Goal: Task Accomplishment & Management: Manage account settings

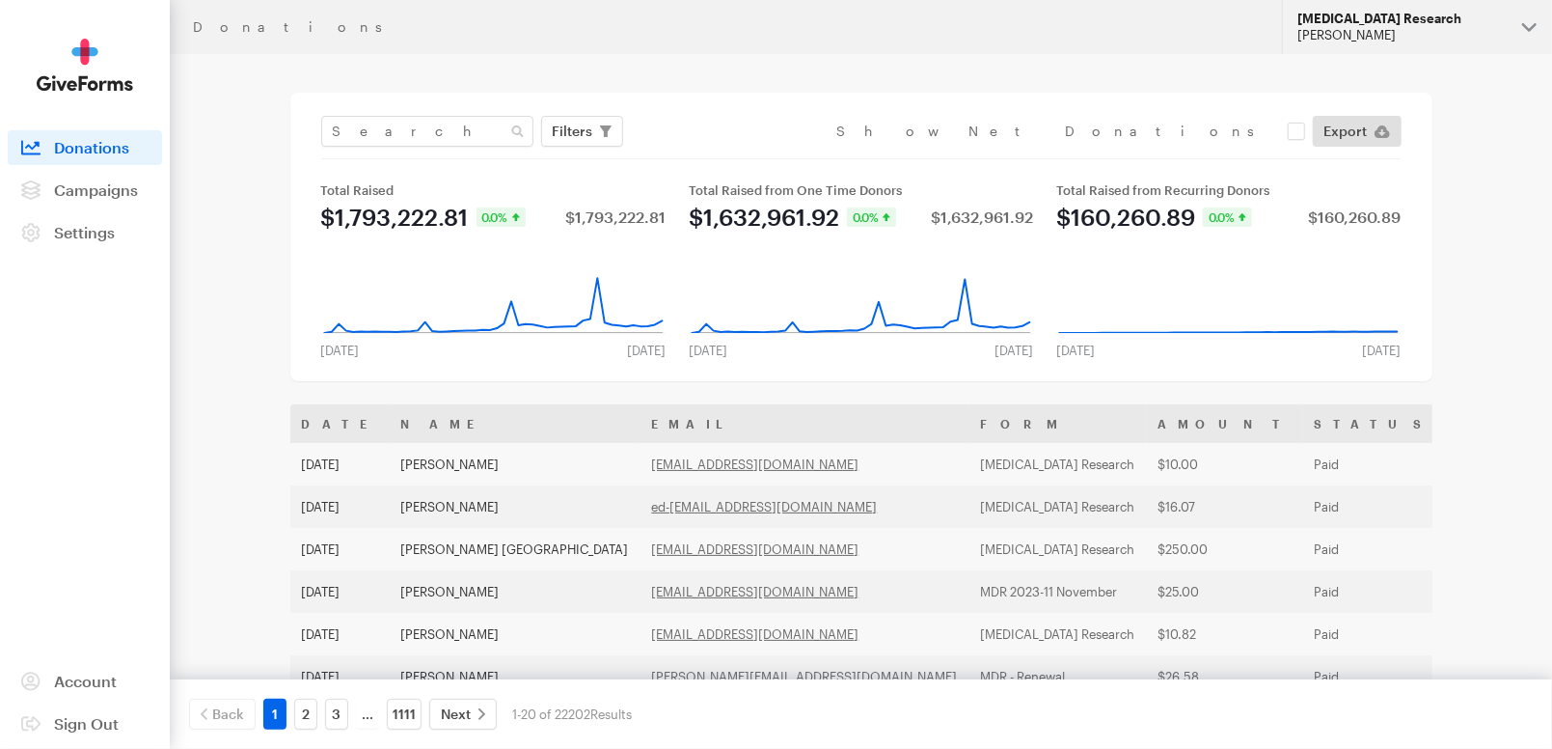
click at [1373, 44] on button "Macular Degeneration Research Cristel Macaraeg" at bounding box center [1417, 27] width 270 height 54
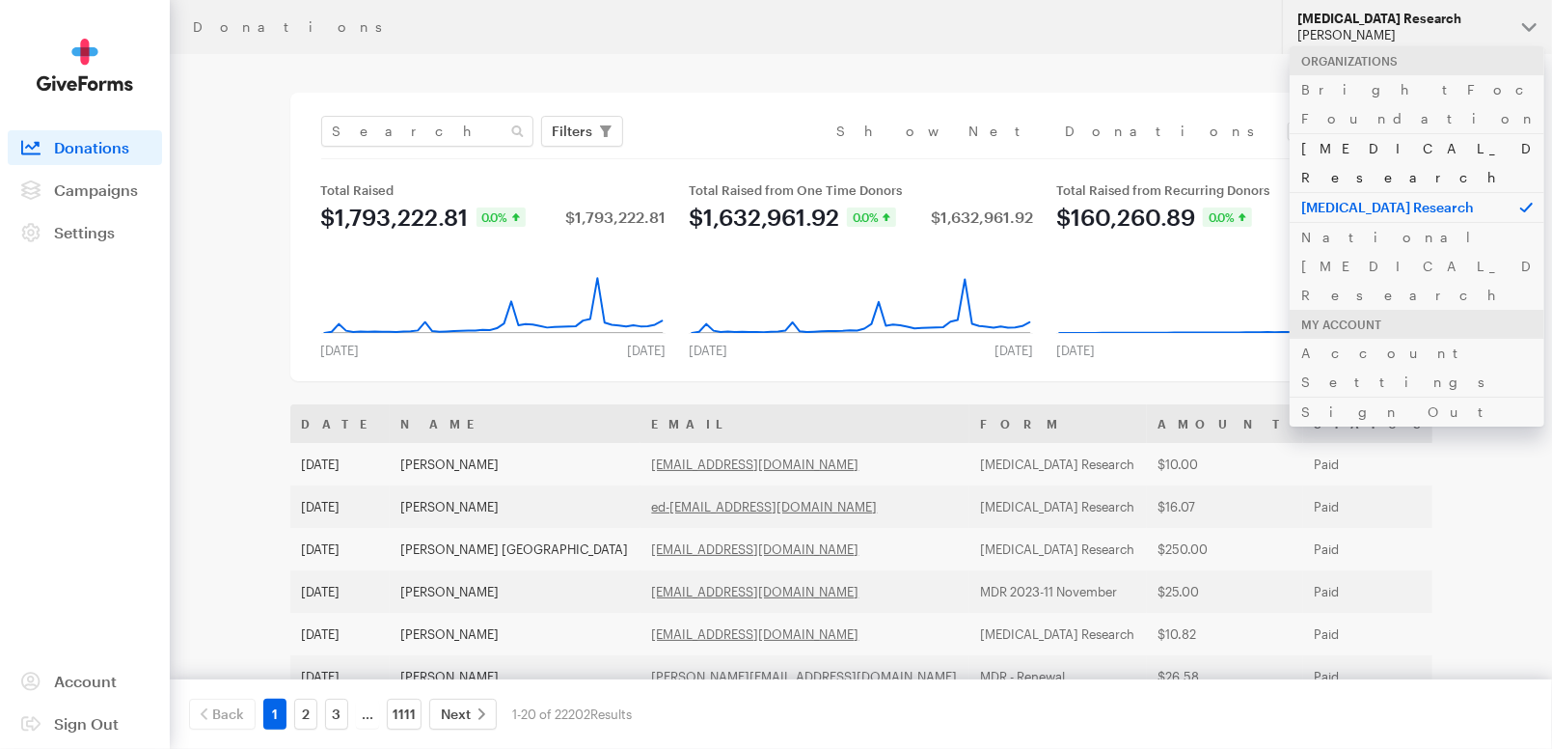
click at [1391, 133] on link "[MEDICAL_DATA] Research" at bounding box center [1417, 162] width 255 height 59
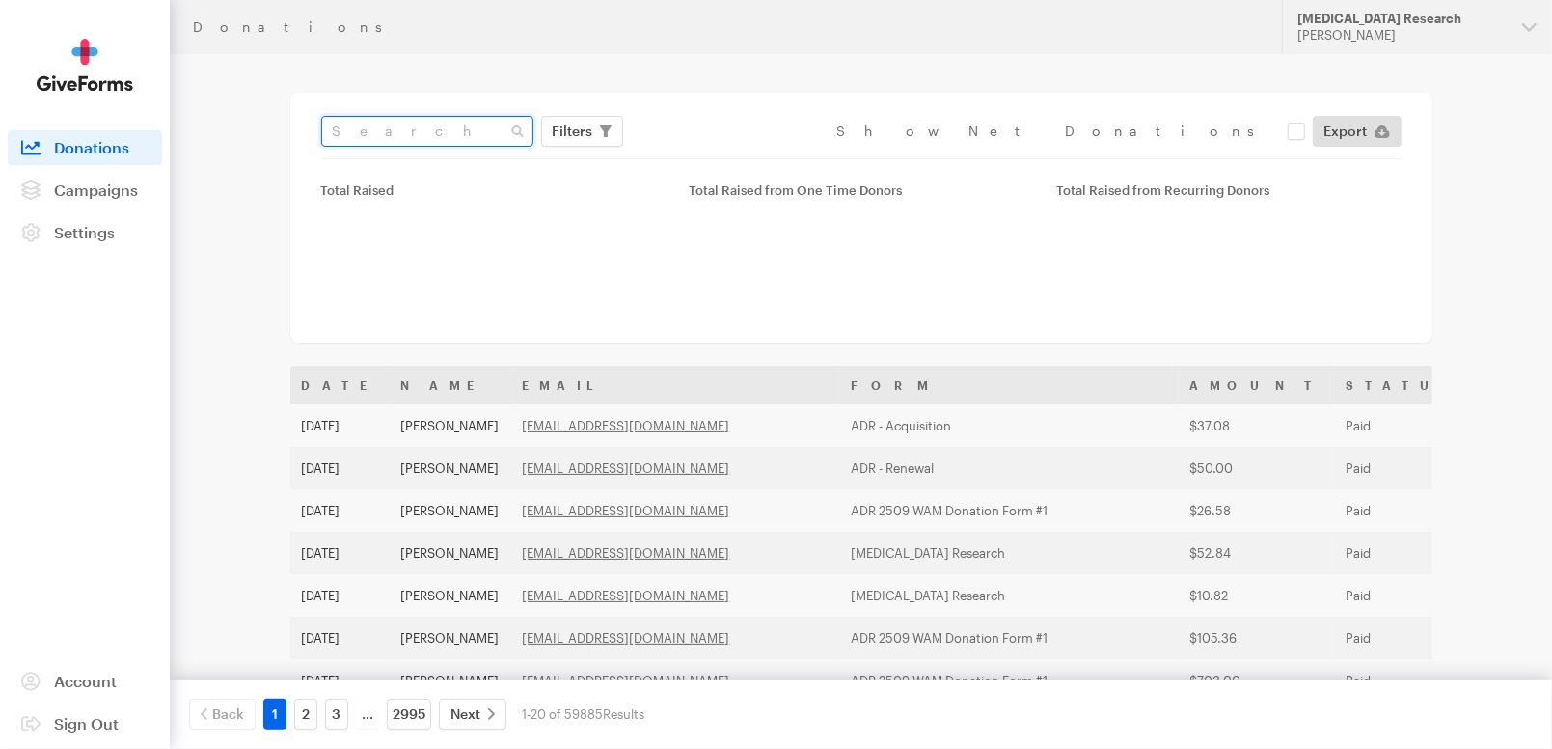
drag, startPoint x: 0, startPoint y: 0, endPoint x: 441, endPoint y: 136, distance: 461.4
click at [441, 136] on input "text" at bounding box center [427, 131] width 212 height 31
paste input "[PERSON_NAME][EMAIL_ADDRESS][PERSON_NAME][DOMAIN_NAME]"
type input "[PERSON_NAME][EMAIL_ADDRESS][PERSON_NAME][DOMAIN_NAME]"
click at [719, 156] on button "Apply" at bounding box center [750, 171] width 62 height 31
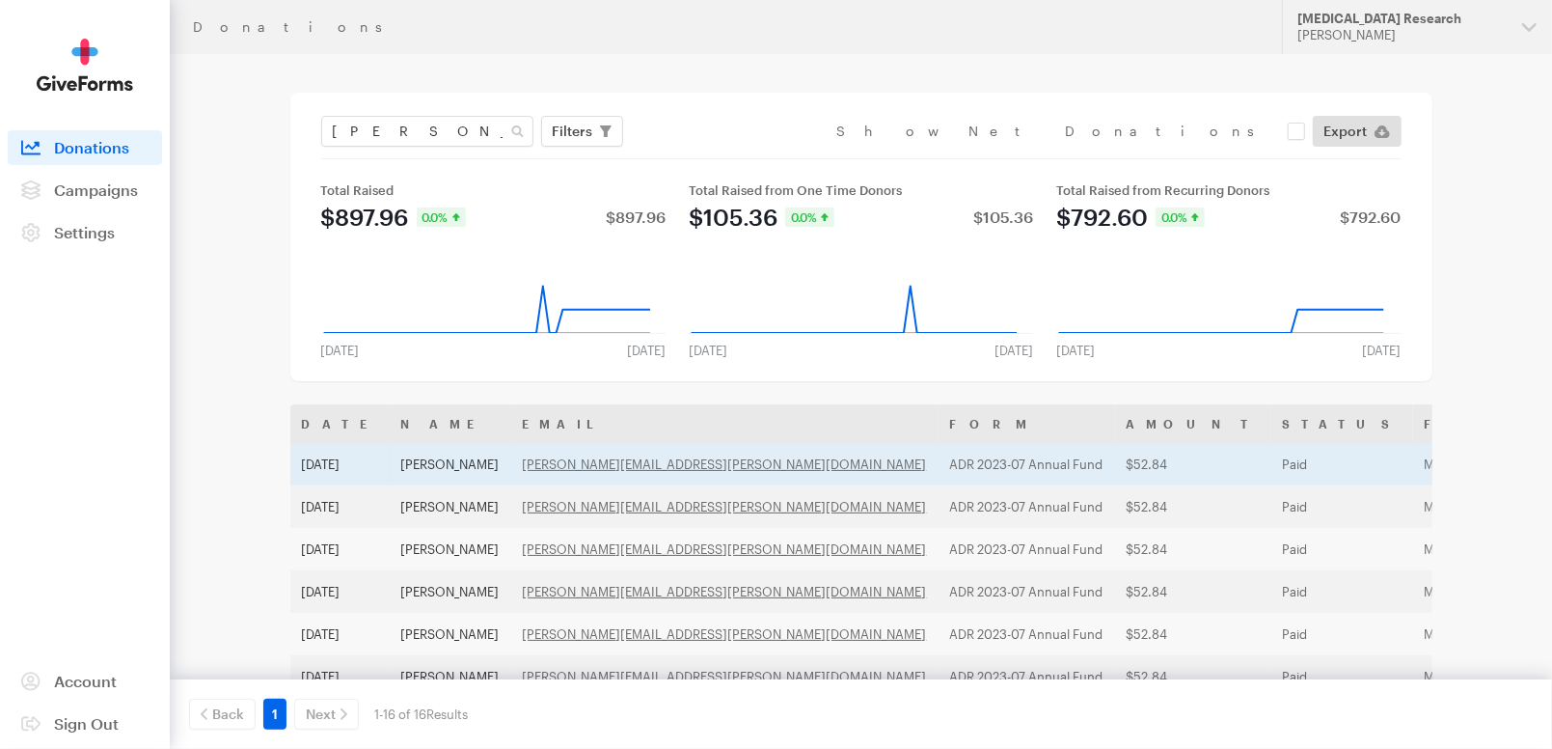
click at [1272, 456] on td "Paid" at bounding box center [1343, 464] width 142 height 42
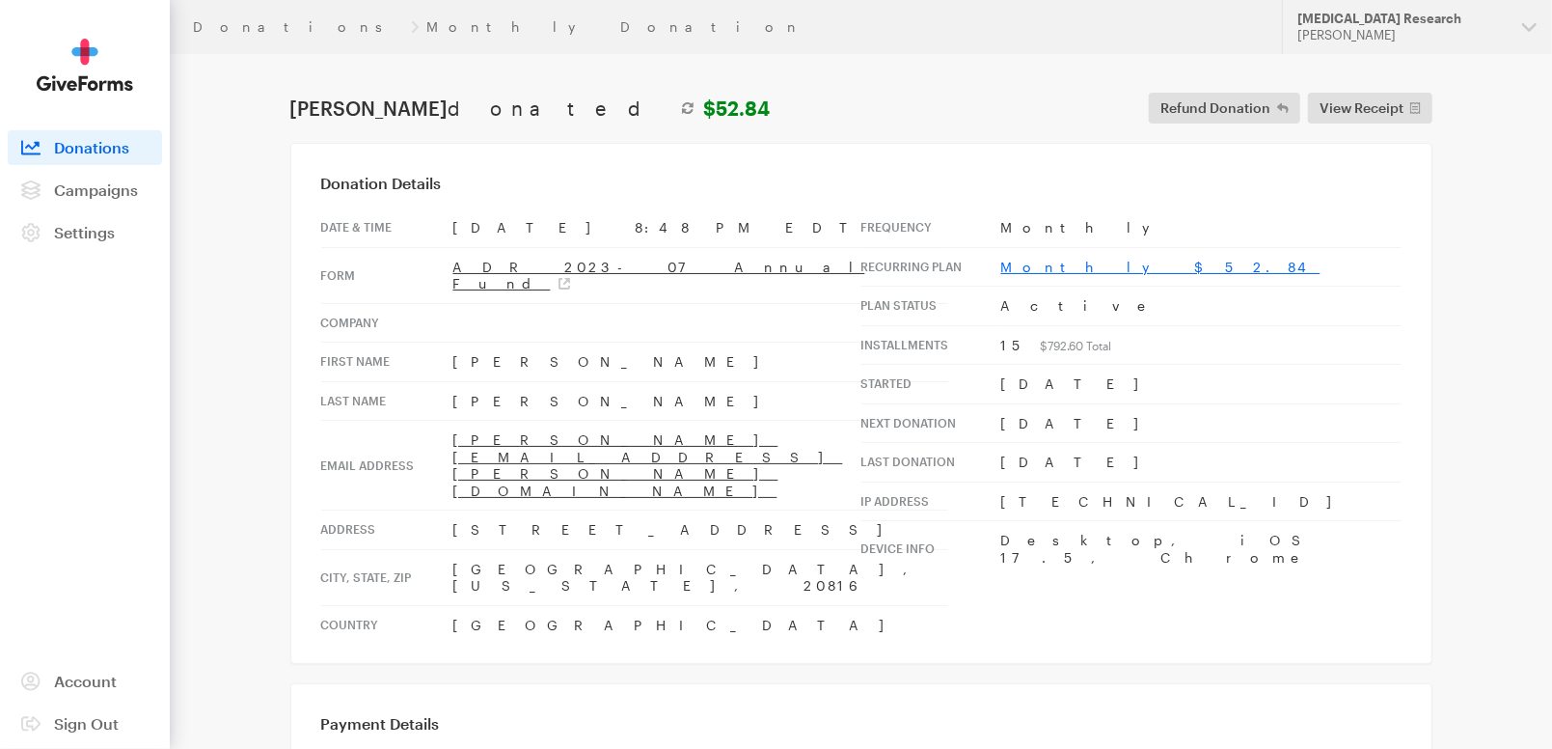
click at [1047, 264] on link "Monthly $52.84" at bounding box center [1161, 267] width 319 height 16
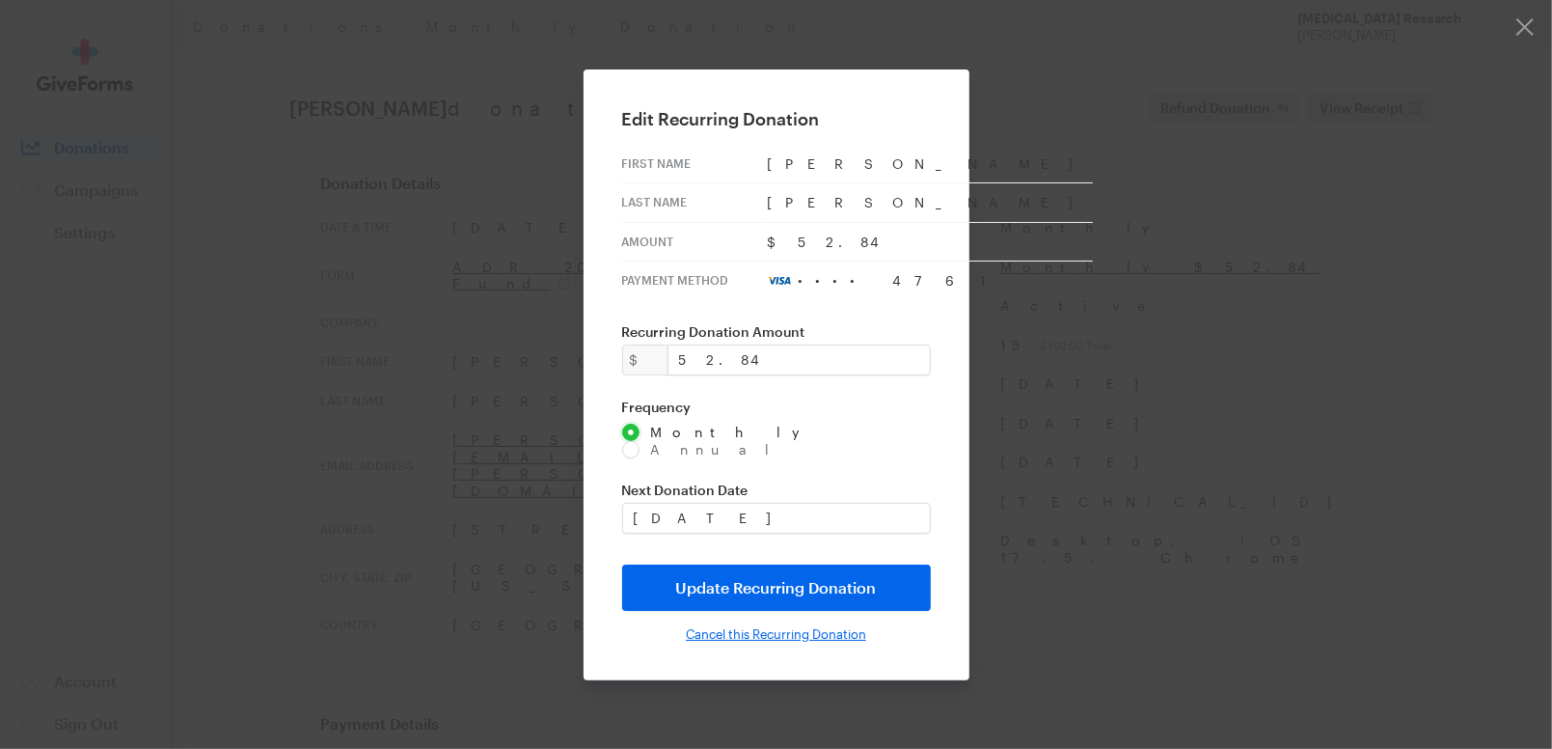
click at [765, 627] on input "Cancel this Recurring Donation" at bounding box center [776, 633] width 180 height 15
